Goal: Task Accomplishment & Management: Use online tool/utility

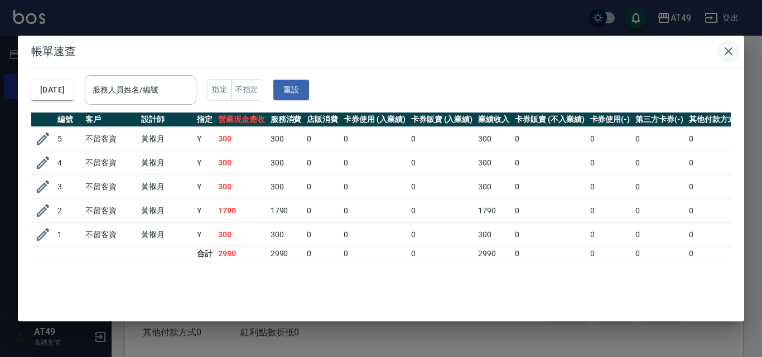
click at [734, 51] on icon "button" at bounding box center [728, 51] width 13 height 13
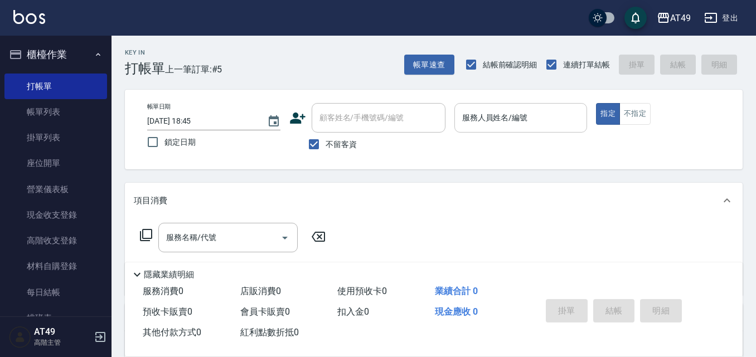
click at [528, 123] on input "服務人員姓名/編號" at bounding box center [521, 118] width 123 height 20
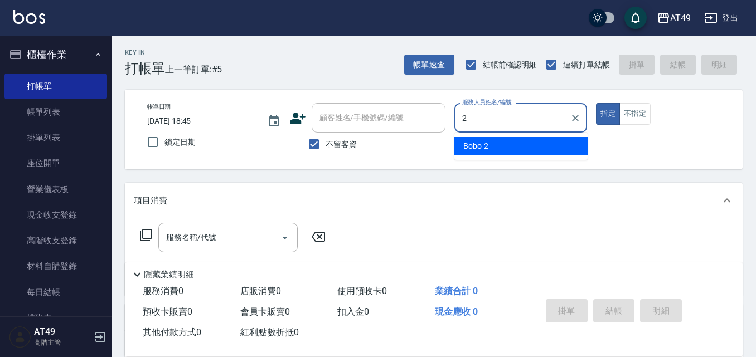
type input "2"
type button "true"
type input "Bobo-2"
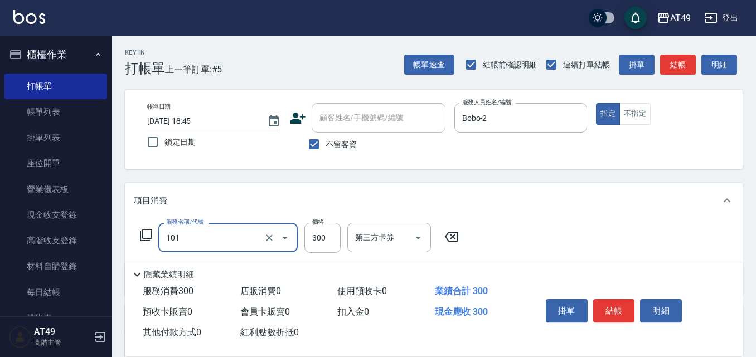
type input "一般洗髮(101)"
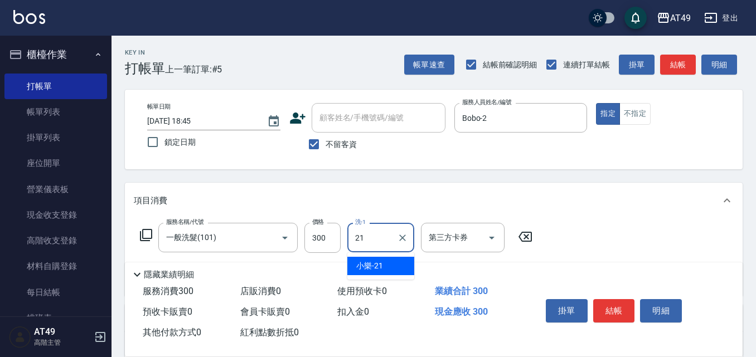
type input "小樂-21"
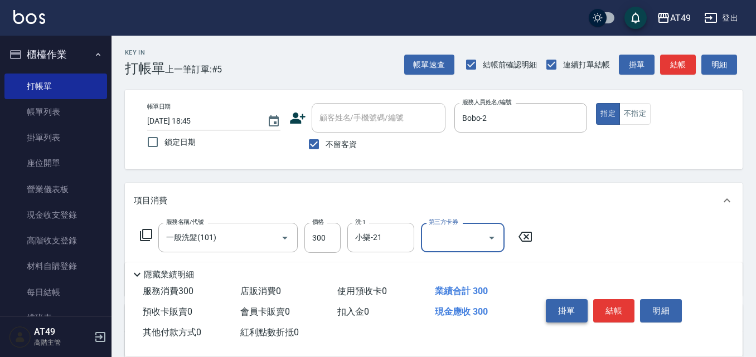
drag, startPoint x: 616, startPoint y: 310, endPoint x: 574, endPoint y: 310, distance: 41.8
click at [616, 309] on button "結帳" at bounding box center [614, 310] width 42 height 23
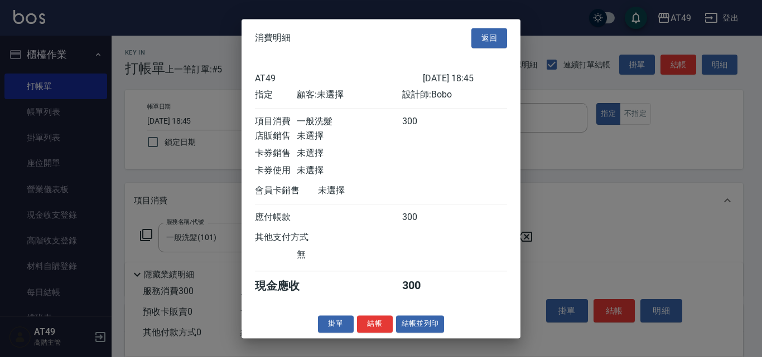
click at [371, 332] on button "結帳" at bounding box center [375, 324] width 36 height 17
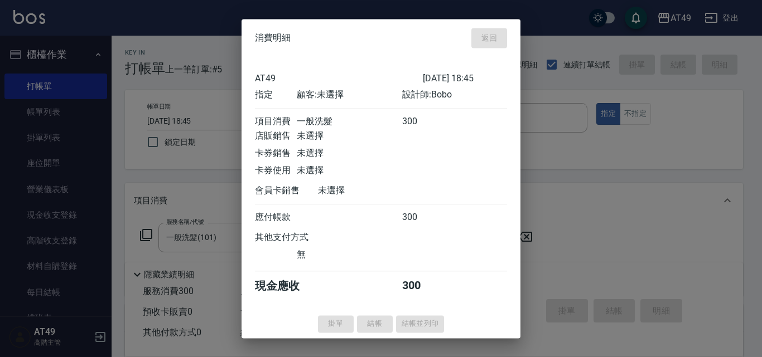
type input "[DATE] 19:26"
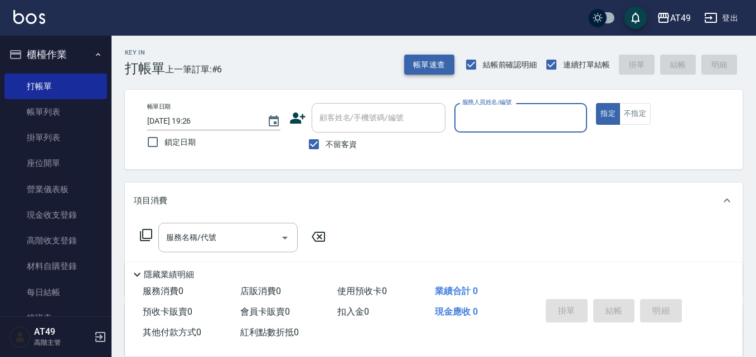
click at [429, 60] on button "帳單速查" at bounding box center [429, 65] width 50 height 21
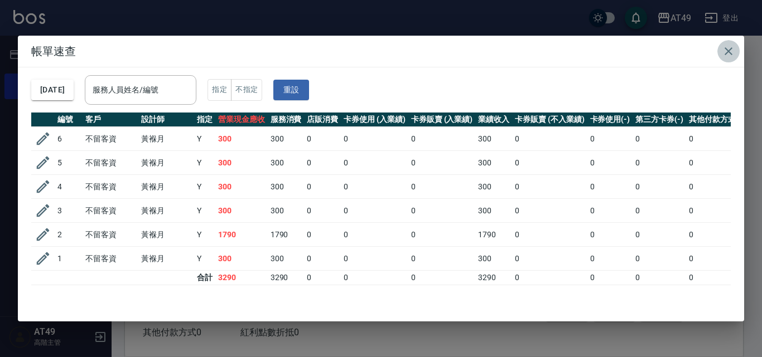
click at [720, 54] on button "button" at bounding box center [728, 51] width 22 height 22
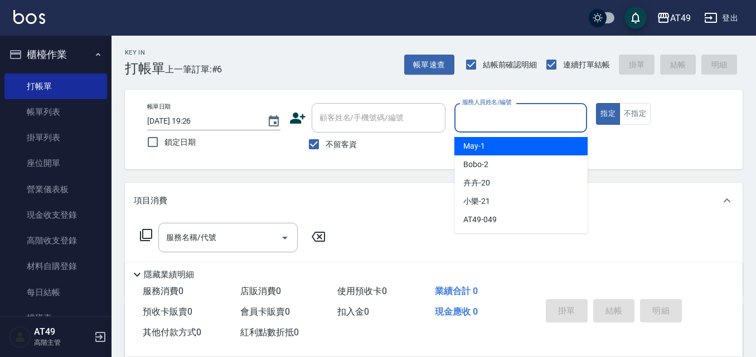
click at [473, 115] on input "服務人員姓名/編號" at bounding box center [521, 118] width 123 height 20
type input "Bobo-2"
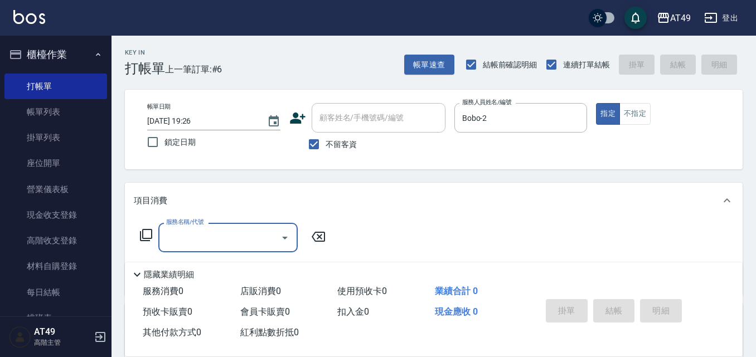
click at [349, 139] on span "不留客資" at bounding box center [341, 145] width 31 height 12
click at [326, 139] on input "不留客資" at bounding box center [313, 144] width 23 height 23
checkbox input "false"
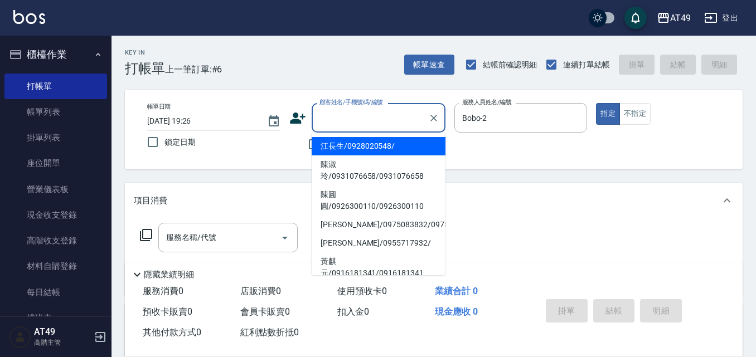
click at [355, 124] on input "顧客姓名/手機號碼/編號" at bounding box center [370, 118] width 107 height 20
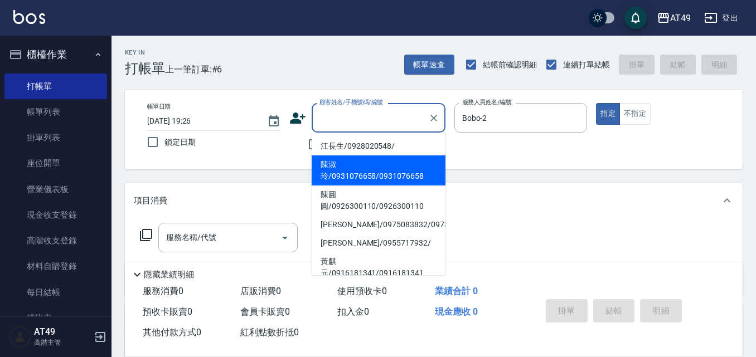
click at [368, 174] on li "陳淑玲/0931076658/0931076658" at bounding box center [379, 171] width 134 height 30
type input "陳淑玲/0931076658/0931076658"
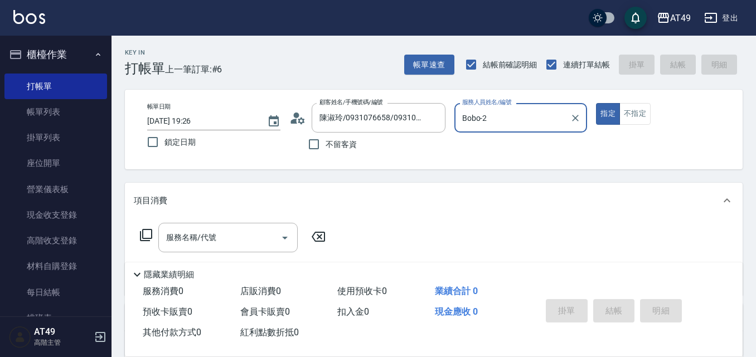
click at [386, 155] on div "不留客資" at bounding box center [367, 144] width 156 height 23
click at [288, 177] on div "Key In 打帳單 上一筆訂單:#6 帳單速查 結帳前確認明細 連續打單結帳 掛單 結帳 明細 帳單日期 [DATE] 19:26 鎖定日期 顧客姓名/手機…" at bounding box center [434, 292] width 645 height 513
click at [224, 236] on input "服務名稱/代號" at bounding box center [219, 238] width 113 height 20
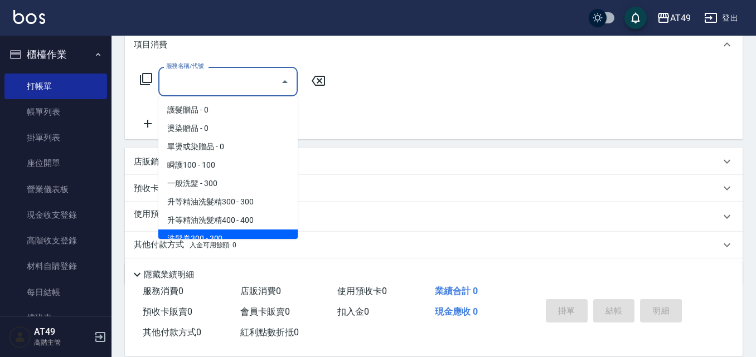
scroll to position [191, 0]
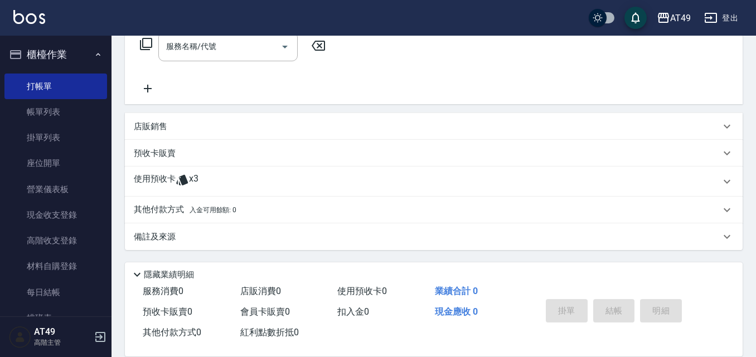
click at [355, 81] on div "服務名稱/代號 服務名稱/代號" at bounding box center [434, 65] width 618 height 77
click at [194, 183] on span "x3" at bounding box center [193, 181] width 9 height 17
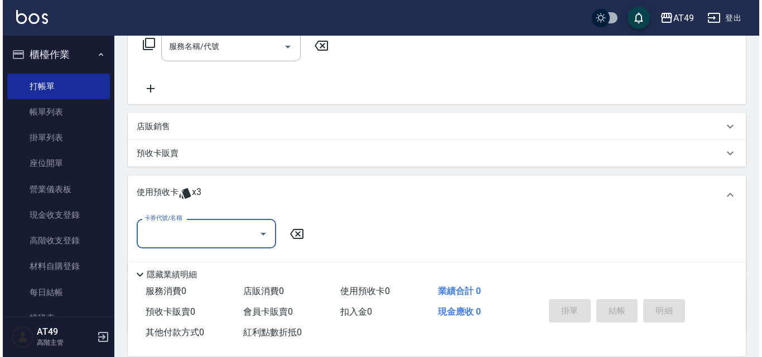
scroll to position [0, 0]
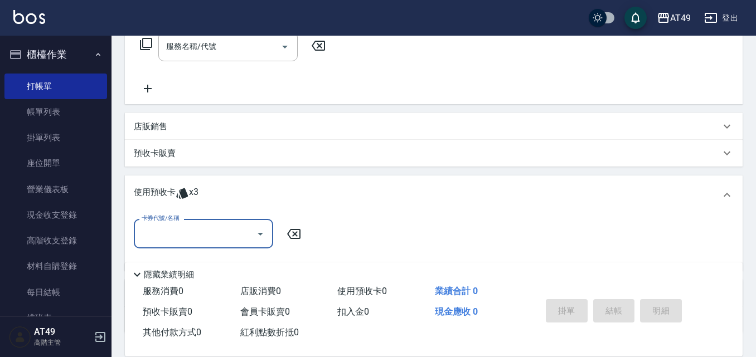
click at [206, 224] on div "卡券代號/名稱" at bounding box center [203, 234] width 139 height 30
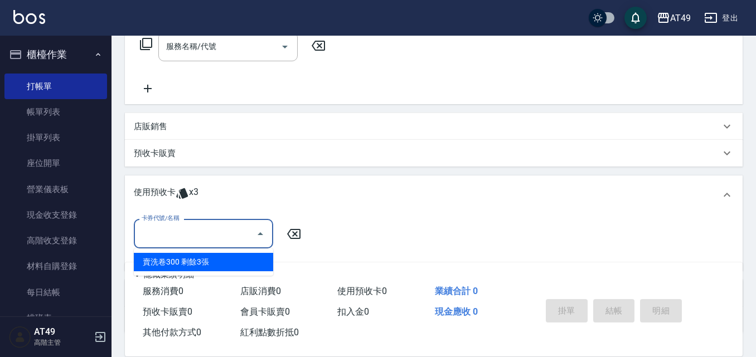
click at [207, 257] on div "賣洗卷300 剩餘3張" at bounding box center [203, 262] width 139 height 18
type input "賣洗卷300"
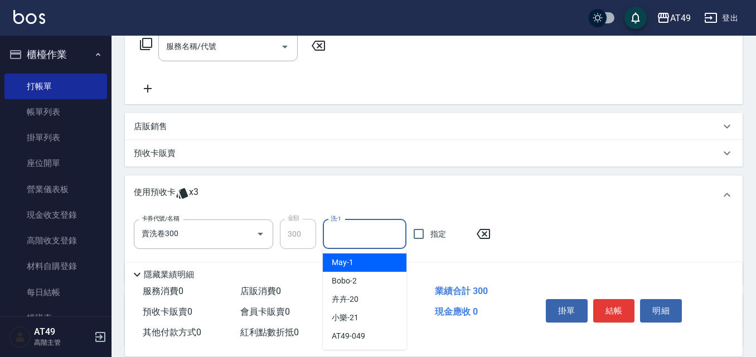
click at [354, 236] on input "洗-1" at bounding box center [365, 235] width 74 height 20
type input "小樂-21"
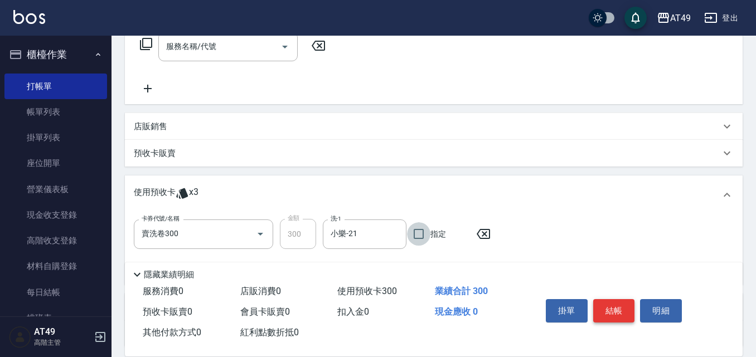
click at [601, 302] on button "結帳" at bounding box center [614, 310] width 42 height 23
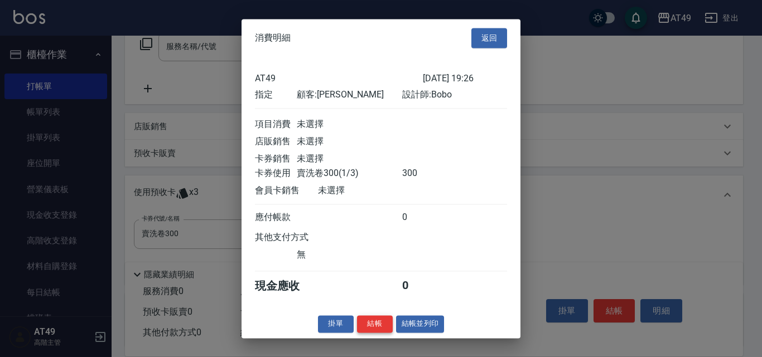
click at [382, 333] on button "結帳" at bounding box center [375, 324] width 36 height 17
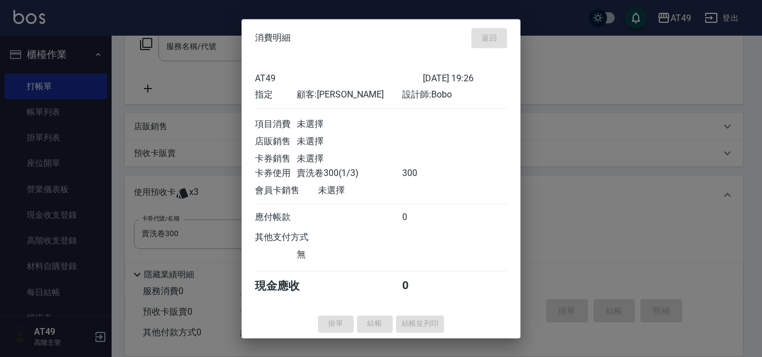
type input "[DATE] 19:28"
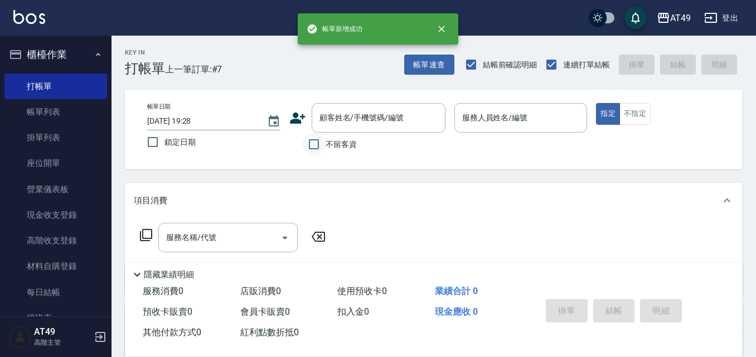
click at [320, 142] on input "不留客資" at bounding box center [313, 144] width 23 height 23
checkbox input "true"
